Goal: Complete application form

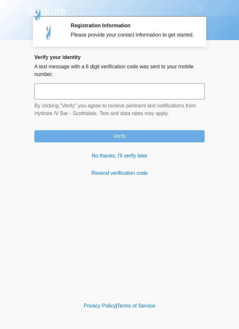
click at [131, 160] on link "No thanks, I'll verify later" at bounding box center [119, 156] width 170 height 8
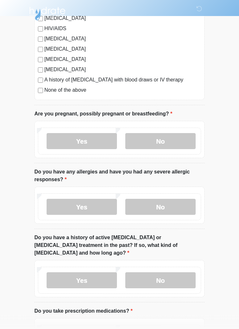
click at [157, 142] on label "No" at bounding box center [160, 142] width 70 height 16
click at [147, 206] on label "No" at bounding box center [160, 207] width 70 height 16
click at [86, 279] on label "Yes" at bounding box center [82, 280] width 70 height 16
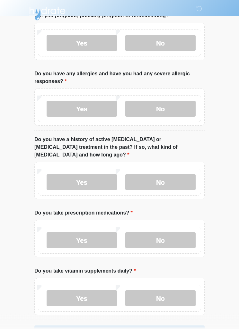
scroll to position [270, 0]
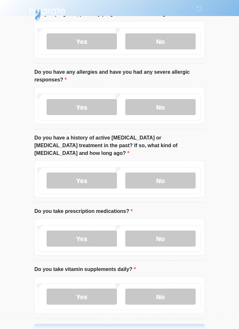
click at [84, 232] on label "Yes" at bounding box center [82, 239] width 70 height 16
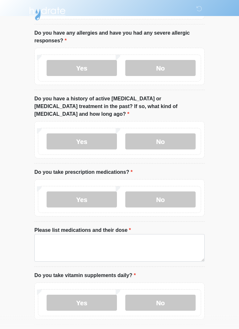
scroll to position [328, 0]
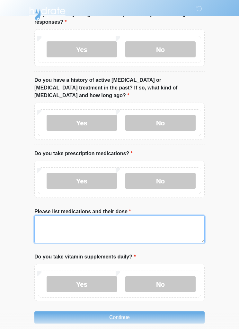
click at [53, 217] on textarea "Please list medications and their dose" at bounding box center [119, 230] width 170 height 28
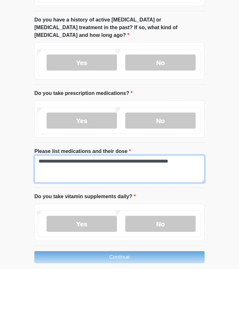
type textarea "**********"
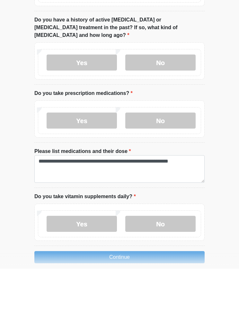
click at [71, 276] on label "Yes" at bounding box center [82, 284] width 70 height 16
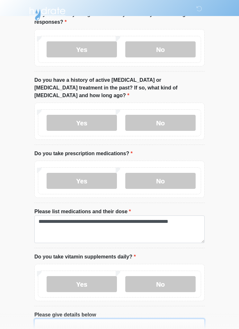
click at [51, 321] on textarea "Please give details below" at bounding box center [119, 333] width 170 height 28
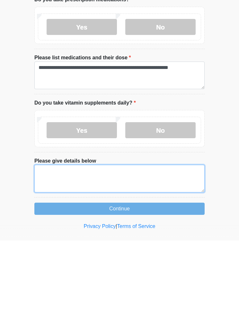
type textarea "*"
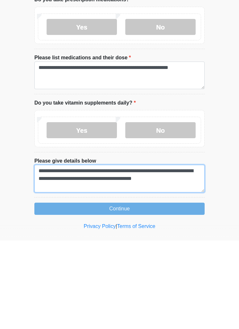
type textarea "**********"
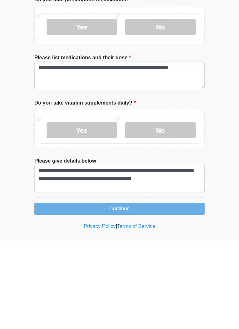
click at [62, 291] on button "Continue" at bounding box center [119, 297] width 170 height 12
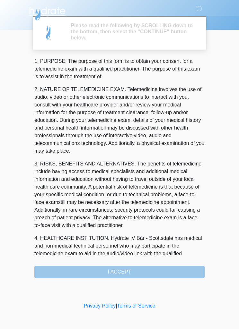
scroll to position [0, 0]
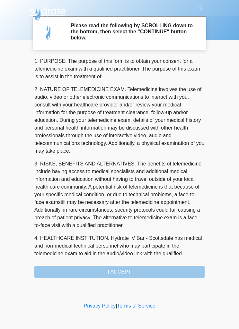
click at [62, 273] on div "1. PURPOSE. The purpose of this form is to obtain your consent for a telemedici…" at bounding box center [119, 167] width 170 height 221
click at [92, 274] on div "1. PURPOSE. The purpose of this form is to obtain your consent for a telemedici…" at bounding box center [119, 167] width 170 height 221
click at [105, 274] on div "1. PURPOSE. The purpose of this form is to obtain your consent for a telemedici…" at bounding box center [119, 167] width 170 height 221
click at [102, 274] on div "1. PURPOSE. The purpose of this form is to obtain your consent for a telemedici…" at bounding box center [119, 167] width 170 height 221
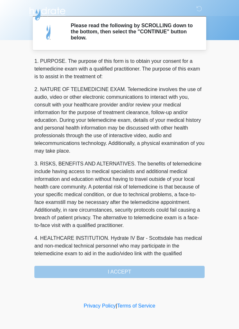
click at [80, 273] on div "1. PURPOSE. The purpose of this form is to obtain your consent for a telemedici…" at bounding box center [119, 167] width 170 height 221
click at [74, 275] on div "1. PURPOSE. The purpose of this form is to obtain your consent for a telemedici…" at bounding box center [119, 167] width 170 height 221
click at [66, 272] on div "1. PURPOSE. The purpose of this form is to obtain your consent for a telemedici…" at bounding box center [119, 167] width 170 height 221
click at [66, 273] on div "1. PURPOSE. The purpose of this form is to obtain your consent for a telemedici…" at bounding box center [119, 167] width 170 height 221
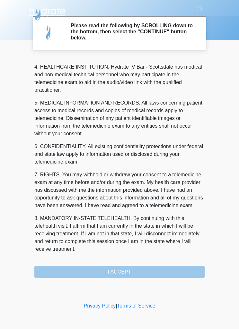
scroll to position [179, 0]
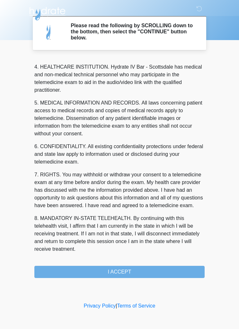
click at [82, 270] on button "I ACCEPT" at bounding box center [119, 272] width 170 height 12
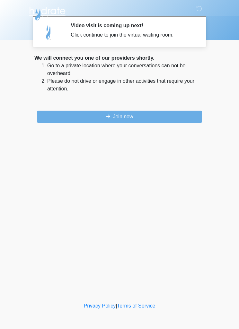
click at [87, 116] on button "Join now" at bounding box center [119, 117] width 165 height 12
